Goal: Transaction & Acquisition: Download file/media

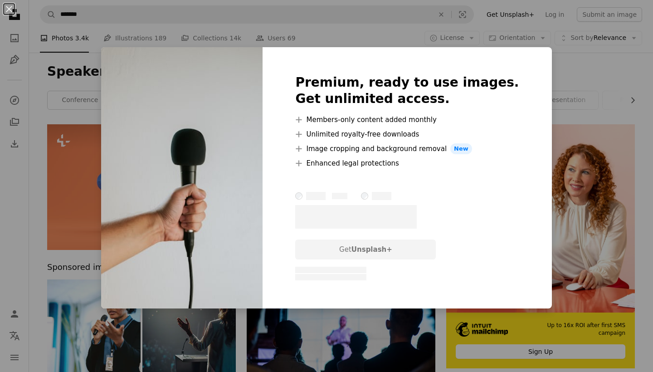
scroll to position [728, 0]
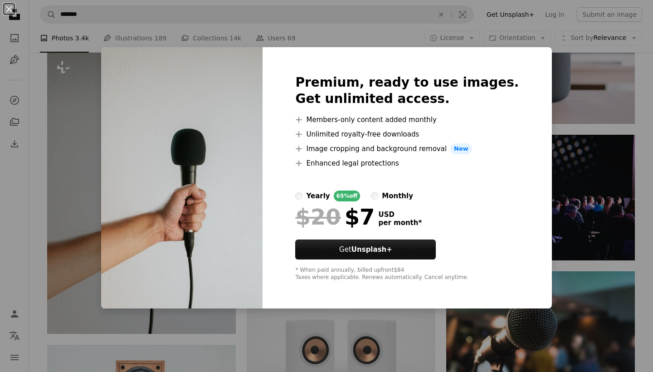
click at [112, 102] on div "An X shape Premium, ready to use images. Get unlimited access. A plus sign Memb…" at bounding box center [326, 186] width 653 height 372
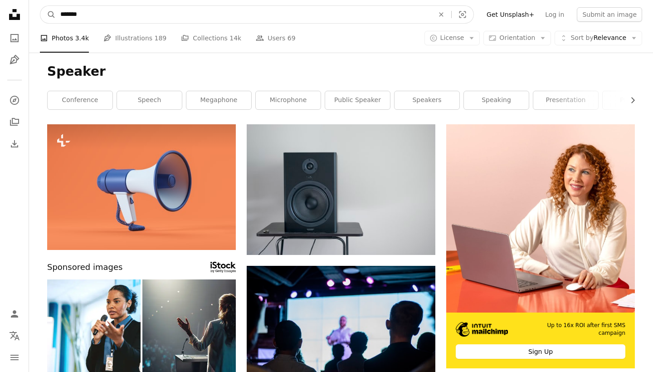
drag, startPoint x: 105, startPoint y: 9, endPoint x: 2, endPoint y: 9, distance: 103.0
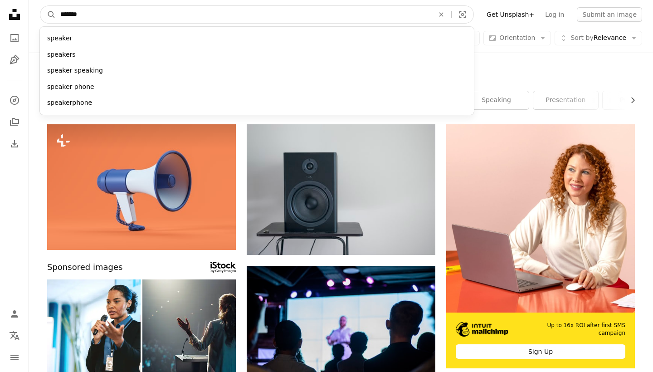
drag, startPoint x: 88, startPoint y: 10, endPoint x: 33, endPoint y: 10, distance: 55.8
click at [33, 10] on nav "A magnifying glass ******* speaker speakers speaker speaking speaker phone spea…" at bounding box center [341, 14] width 624 height 29
type input "**********"
click at [48, 15] on button "A magnifying glass" at bounding box center [47, 14] width 15 height 17
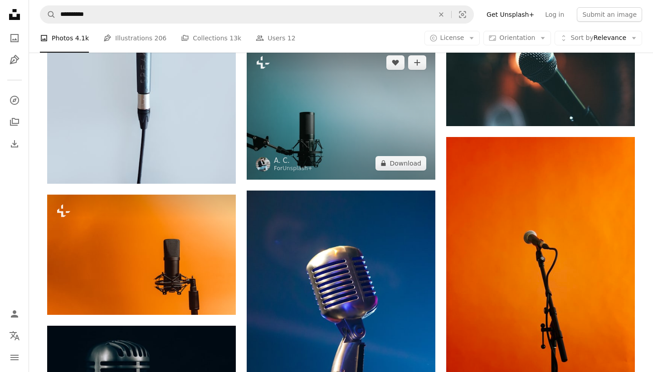
scroll to position [763, 0]
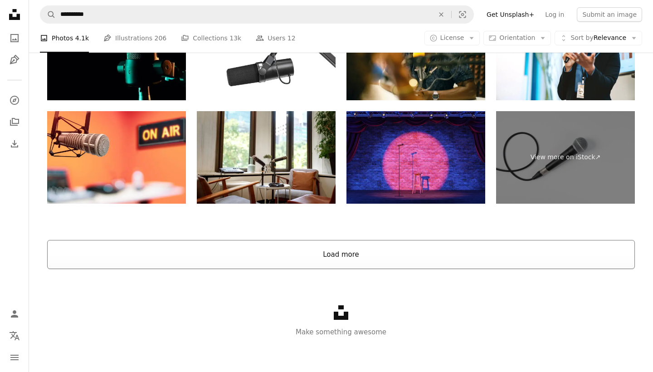
click at [288, 245] on button "Load more" at bounding box center [341, 254] width 588 height 29
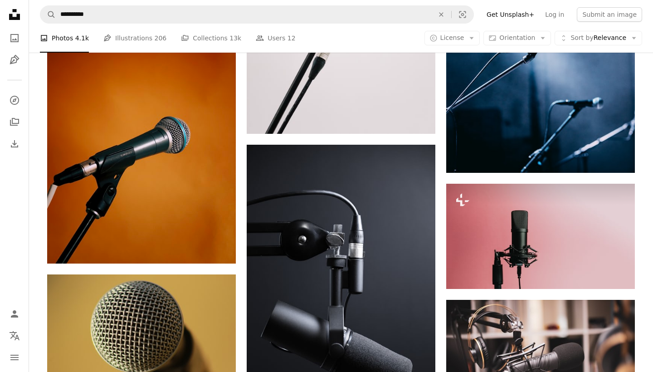
scroll to position [2342, 0]
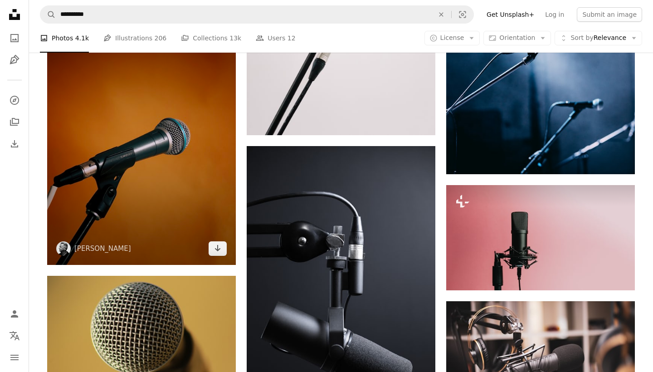
click at [176, 165] on img at bounding box center [141, 139] width 189 height 252
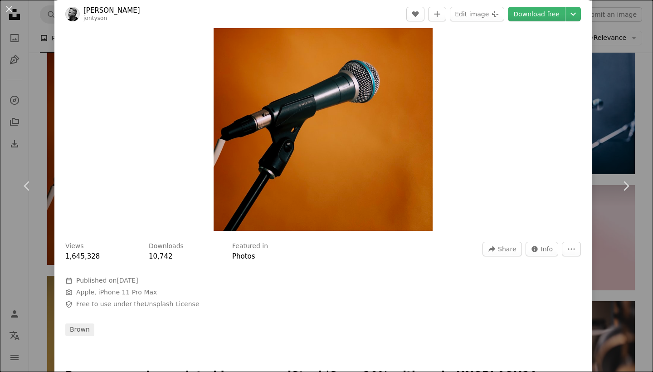
scroll to position [103, 0]
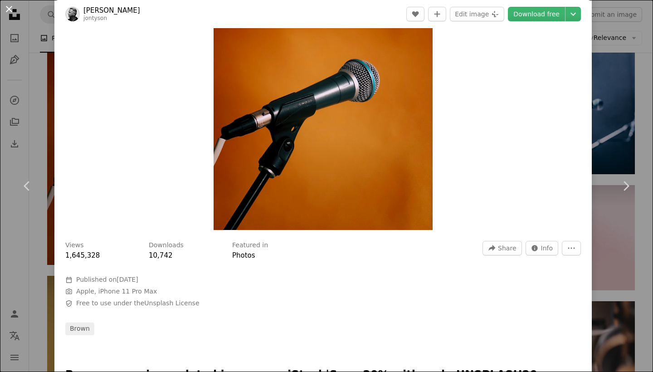
click at [8, 5] on button "An X shape" at bounding box center [9, 9] width 11 height 11
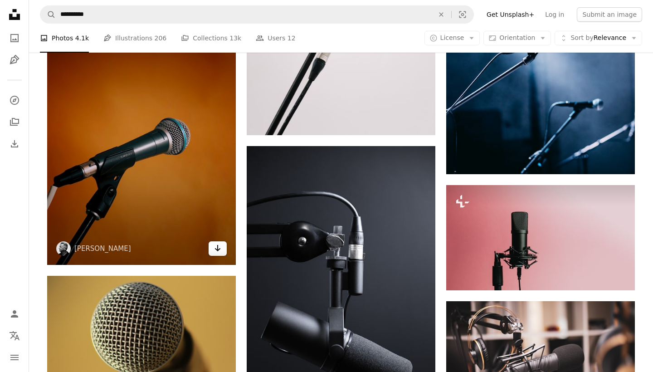
click at [218, 252] on link "Arrow pointing down" at bounding box center [218, 248] width 18 height 15
